Goal: Information Seeking & Learning: Get advice/opinions

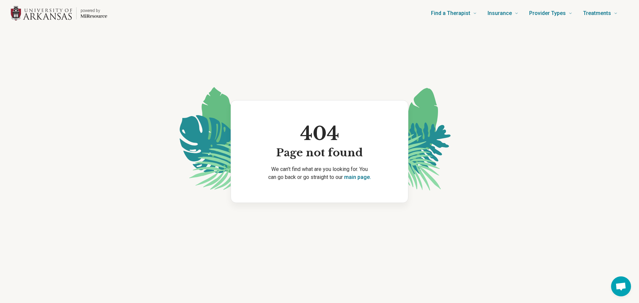
click at [48, 15] on img "Home page" at bounding box center [42, 13] width 62 height 15
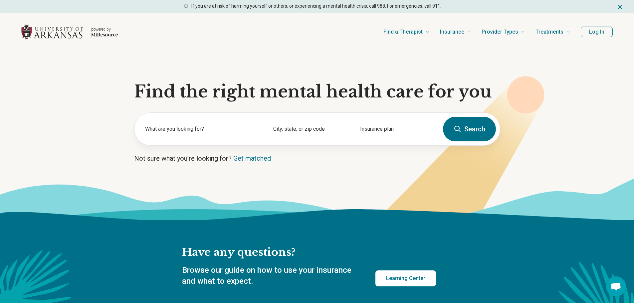
click at [601, 32] on button "Log In" at bounding box center [597, 32] width 32 height 11
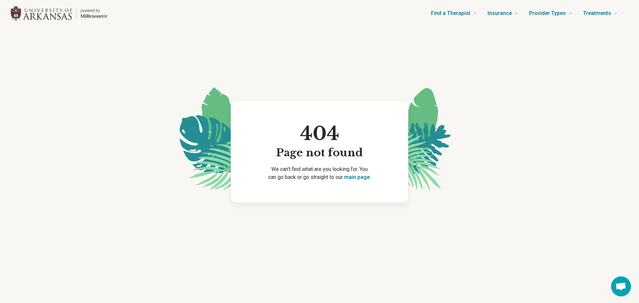
click at [95, 13] on p "powered by" at bounding box center [94, 10] width 27 height 5
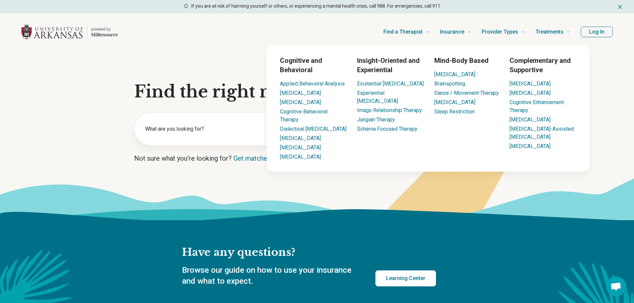
click at [590, 35] on button "Log In" at bounding box center [597, 32] width 32 height 11
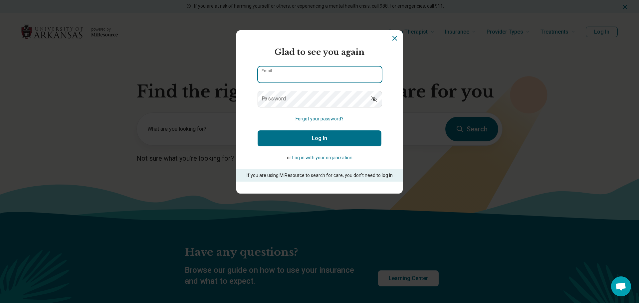
click at [292, 78] on input "Email" at bounding box center [320, 75] width 124 height 16
type input "**********"
click at [286, 142] on button "Log In" at bounding box center [320, 138] width 124 height 16
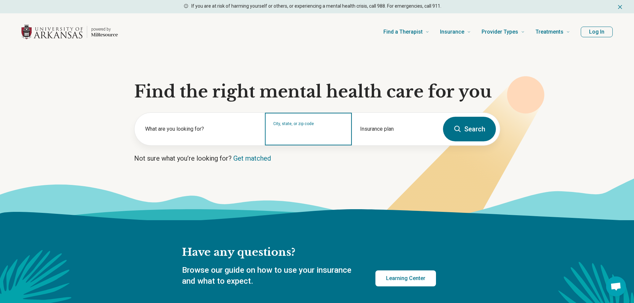
click at [306, 137] on input "City, state, or zip code" at bounding box center [308, 133] width 71 height 8
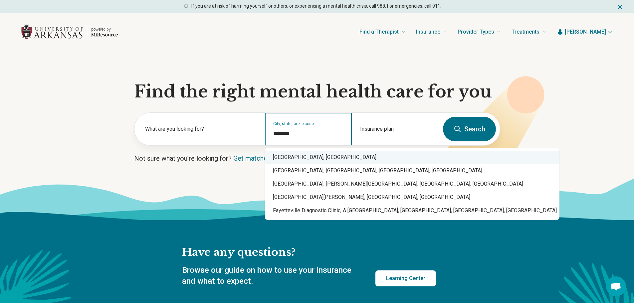
click at [301, 158] on div "[GEOGRAPHIC_DATA], [GEOGRAPHIC_DATA]" at bounding box center [412, 157] width 295 height 13
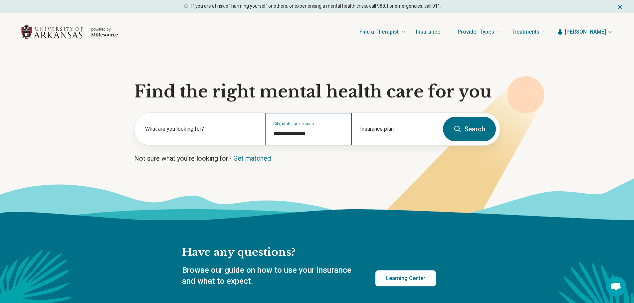
type input "**********"
click at [452, 127] on button "Search" at bounding box center [469, 129] width 53 height 25
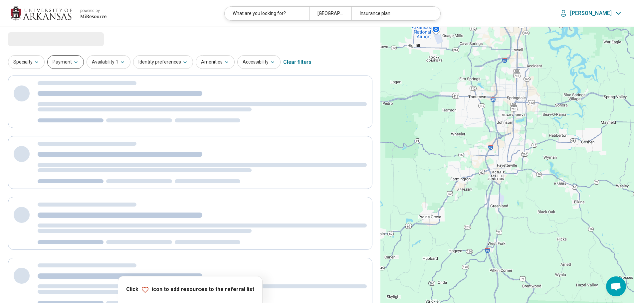
click at [59, 66] on button "Payment" at bounding box center [65, 62] width 37 height 14
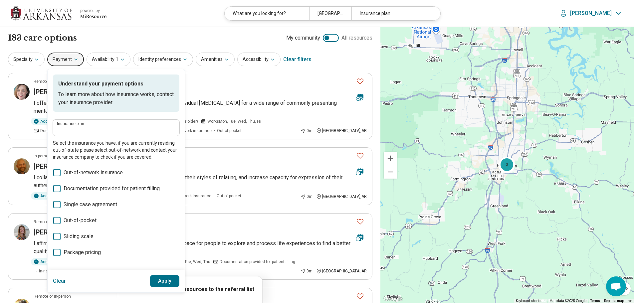
click at [73, 124] on label "Insurance plan" at bounding box center [116, 124] width 118 height 4
click at [73, 126] on input "Insurance plan" at bounding box center [116, 130] width 118 height 8
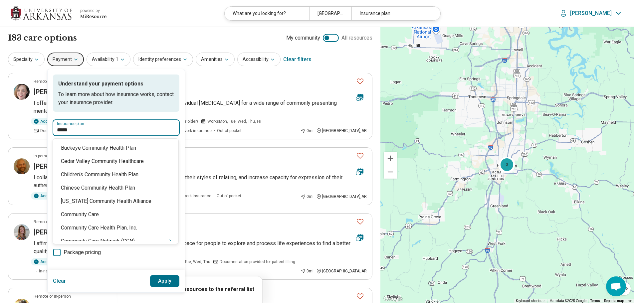
type input "******"
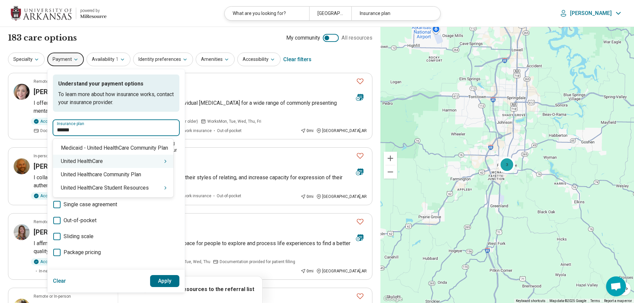
click at [90, 163] on div "United HealthCare" at bounding box center [113, 161] width 120 height 13
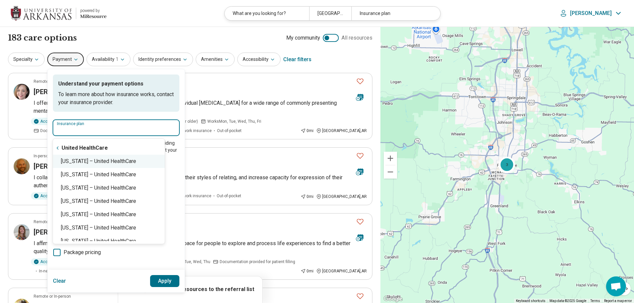
click at [96, 161] on div "[US_STATE] – United HealthCare" at bounding box center [109, 161] width 112 height 13
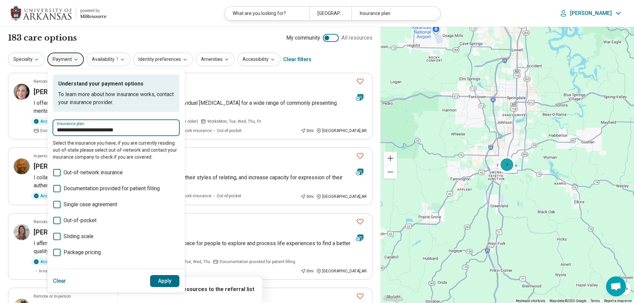
type input "**********"
click at [171, 279] on button "Apply" at bounding box center [165, 281] width 30 height 12
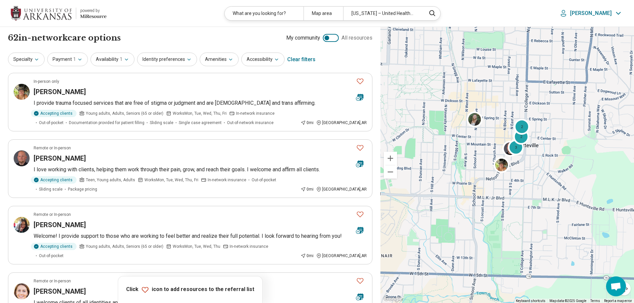
drag, startPoint x: 502, startPoint y: 120, endPoint x: 496, endPoint y: 142, distance: 22.5
click at [496, 142] on div "3 2 2" at bounding box center [507, 165] width 254 height 277
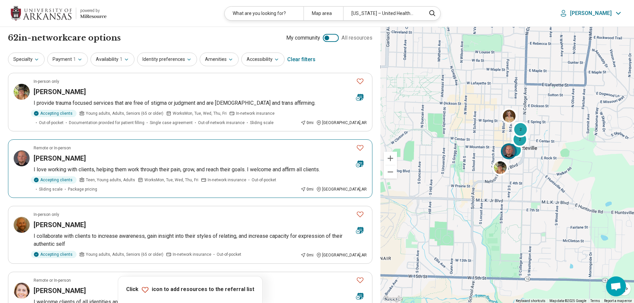
click at [19, 155] on img at bounding box center [22, 158] width 16 height 16
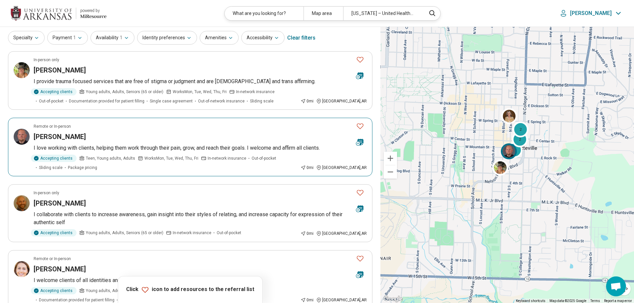
scroll to position [33, 0]
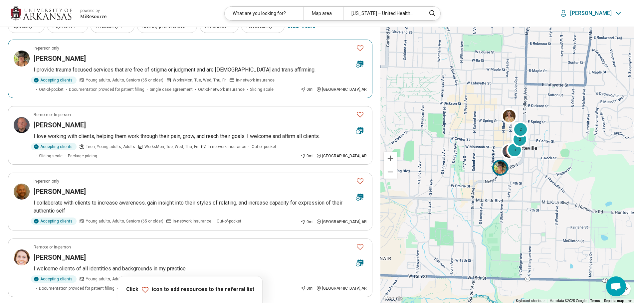
click at [360, 49] on icon "Favorite" at bounding box center [360, 48] width 8 height 8
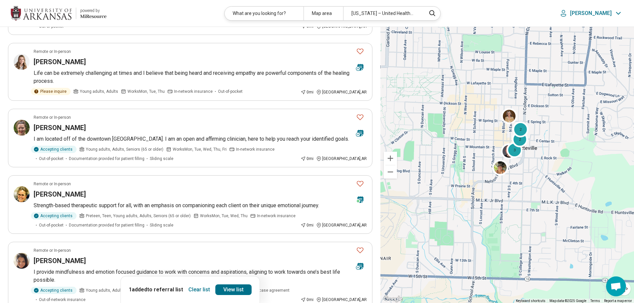
scroll to position [366, 0]
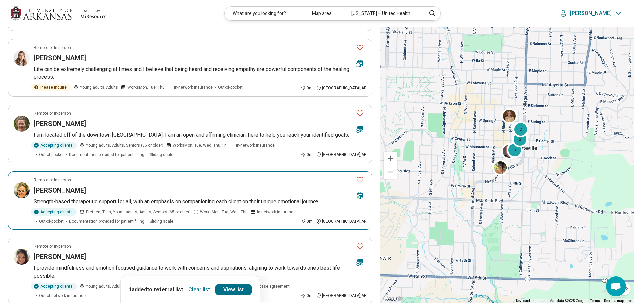
click at [361, 176] on icon "Favorite" at bounding box center [360, 180] width 8 height 8
click at [358, 242] on icon "Favorite" at bounding box center [360, 246] width 8 height 8
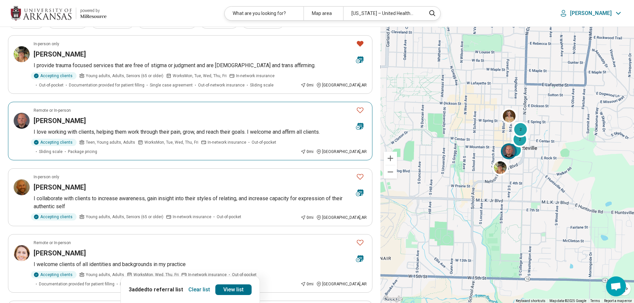
scroll to position [33, 0]
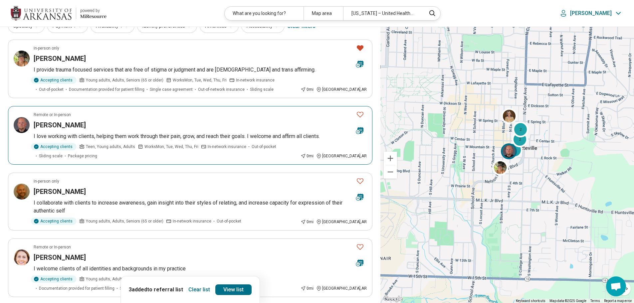
click at [360, 114] on icon "Favorite" at bounding box center [360, 114] width 8 height 8
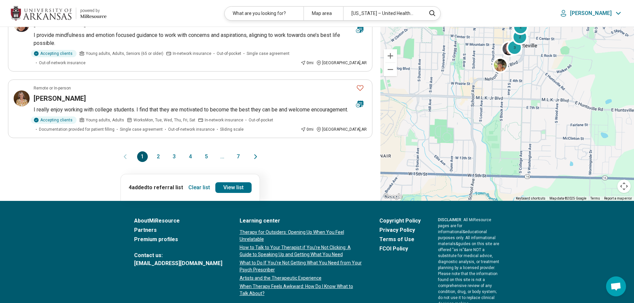
click at [160, 158] on button "2" at bounding box center [158, 156] width 11 height 11
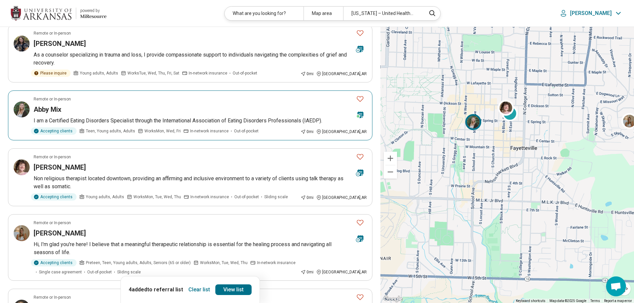
scroll to position [200, 0]
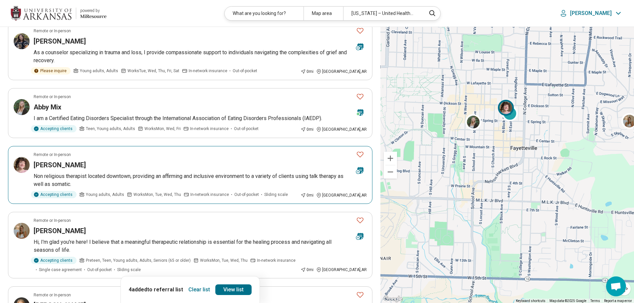
click at [360, 152] on icon "Favorite" at bounding box center [360, 155] width 7 height 6
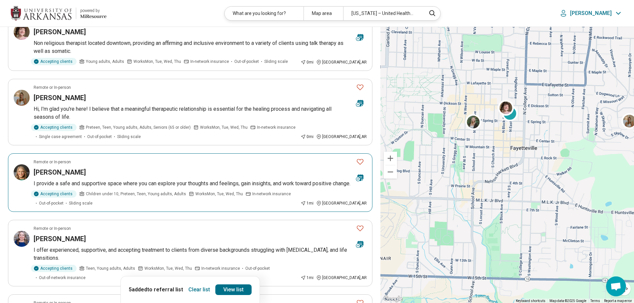
scroll to position [366, 0]
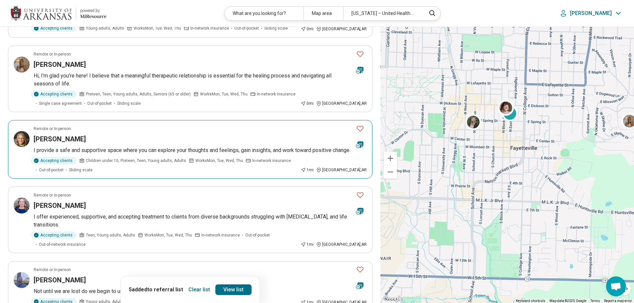
click at [357, 124] on icon "Favorite" at bounding box center [360, 128] width 8 height 8
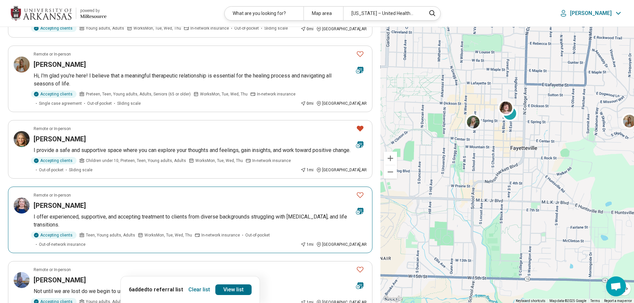
click at [361, 194] on icon "Favorite" at bounding box center [360, 195] width 8 height 8
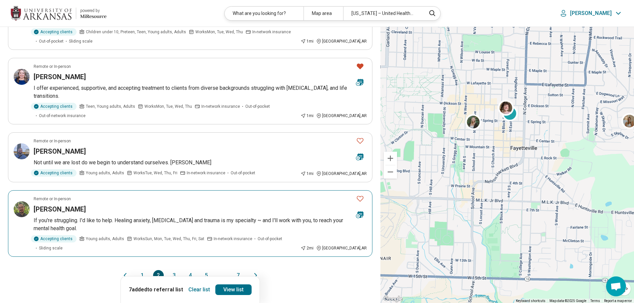
scroll to position [499, 0]
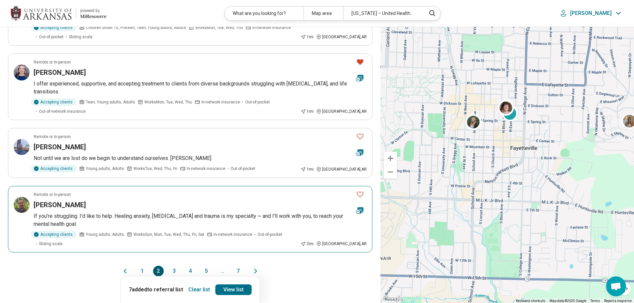
click at [357, 190] on icon "Favorite" at bounding box center [360, 194] width 8 height 8
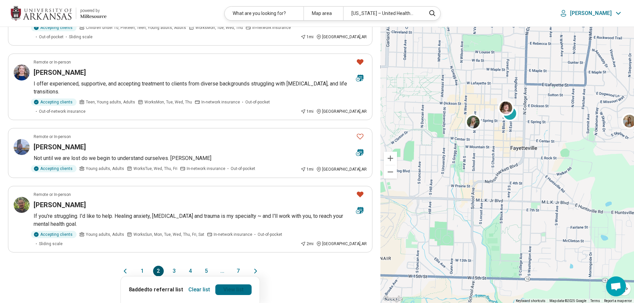
click at [227, 285] on link "View list" at bounding box center [233, 290] width 36 height 11
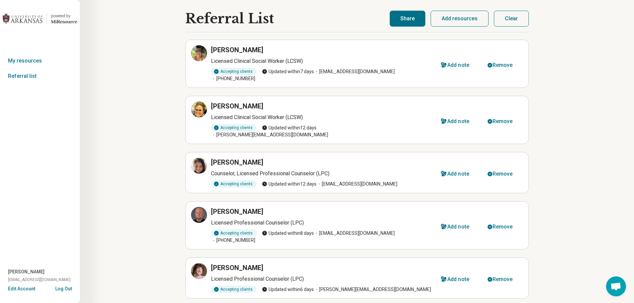
click at [417, 21] on button "Share" at bounding box center [408, 19] width 36 height 16
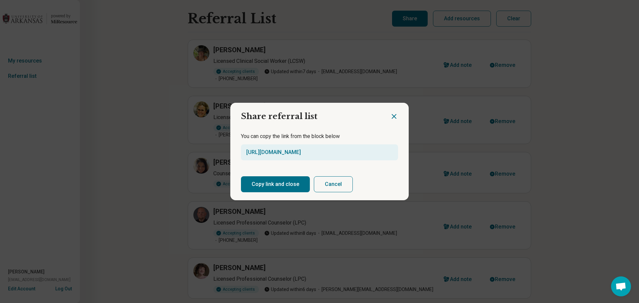
click at [276, 186] on button "Copy link and close" at bounding box center [275, 184] width 69 height 16
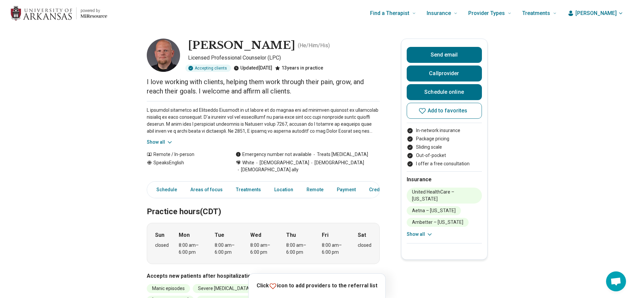
click at [170, 56] on img at bounding box center [163, 55] width 33 height 33
click at [165, 54] on img at bounding box center [163, 55] width 33 height 33
